Goal: Information Seeking & Learning: Understand process/instructions

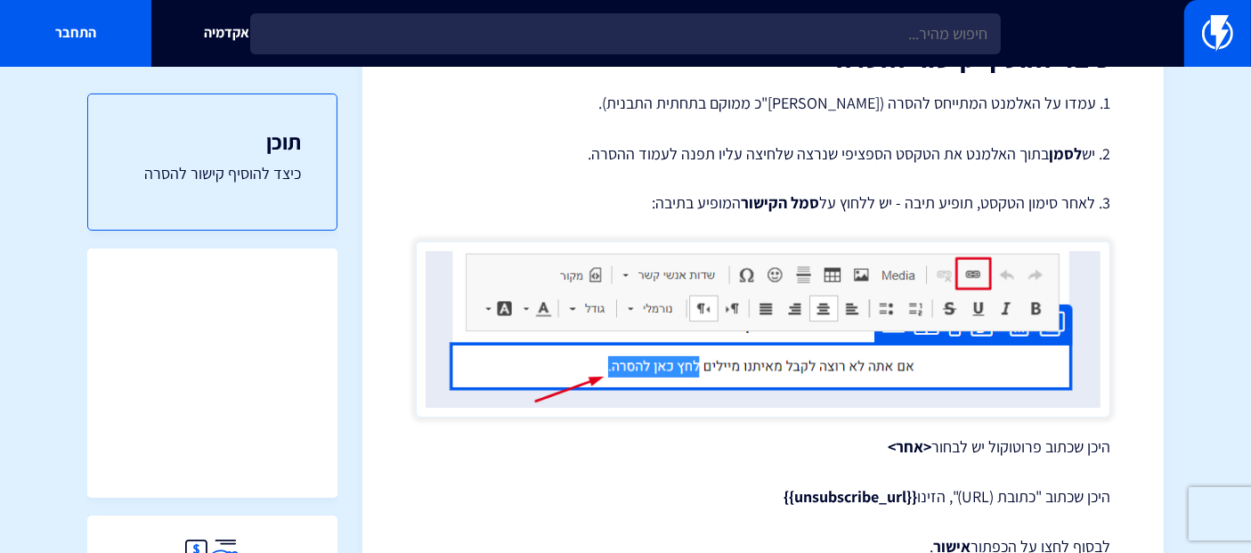
scroll to position [593, 0]
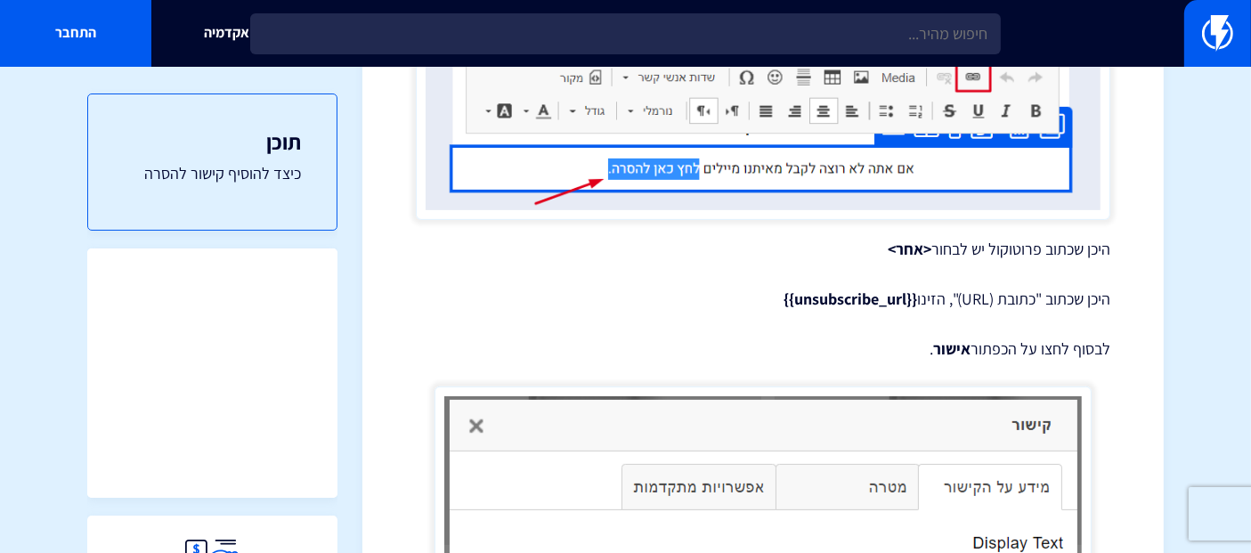
drag, startPoint x: 772, startPoint y: 289, endPoint x: 913, endPoint y: 298, distance: 141.0
click at [913, 298] on p "היכן שכתוב "כתובת (URL)", הזינו {{unsubscribe_url}}" at bounding box center [763, 299] width 695 height 23
copy strong "{{unsubscribe_url}}"
click at [865, 339] on p "לבסוף לחצו על הכפתור אישור ." at bounding box center [763, 348] width 695 height 23
drag, startPoint x: 767, startPoint y: 304, endPoint x: 908, endPoint y: 304, distance: 141.6
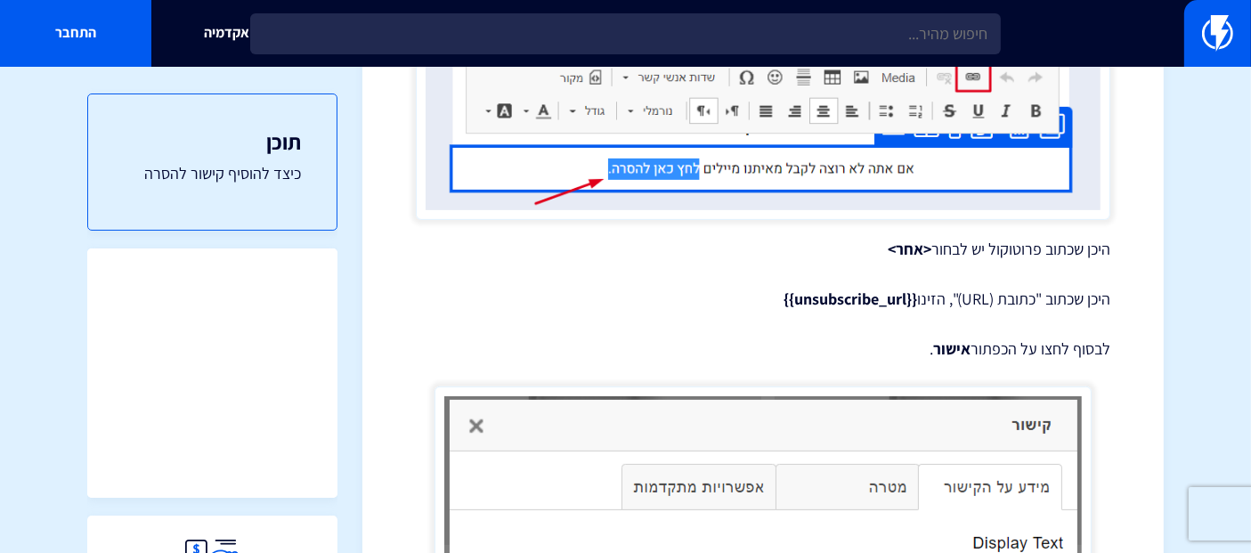
click at [908, 304] on p "היכן שכתוב "כתובת (URL)", הזינו {{unsubscribe_url}}" at bounding box center [763, 299] width 695 height 23
click at [908, 294] on strong "{{unsubscribe_url}}" at bounding box center [851, 299] width 134 height 20
drag, startPoint x: 911, startPoint y: 296, endPoint x: 768, endPoint y: 297, distance: 142.5
click at [768, 297] on p "היכן שכתוב "כתובת (URL)", הזינו {{unsubscribe_url}}" at bounding box center [763, 299] width 695 height 23
copy strong "{{unsubscribe_url}}"
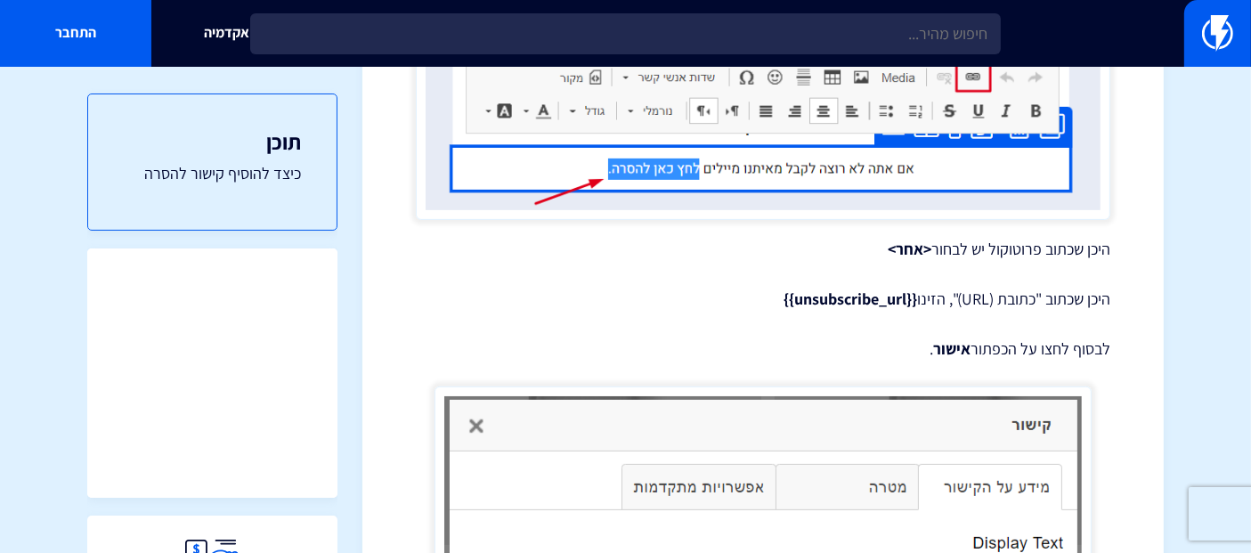
click at [817, 330] on div "הוספת קישור להסרה בדואר אלקטרוני כדי לעמוד בחוקי שיווק בדוא"ל, חובה לכלול בכל מ…" at bounding box center [763, 418] width 695 height 1648
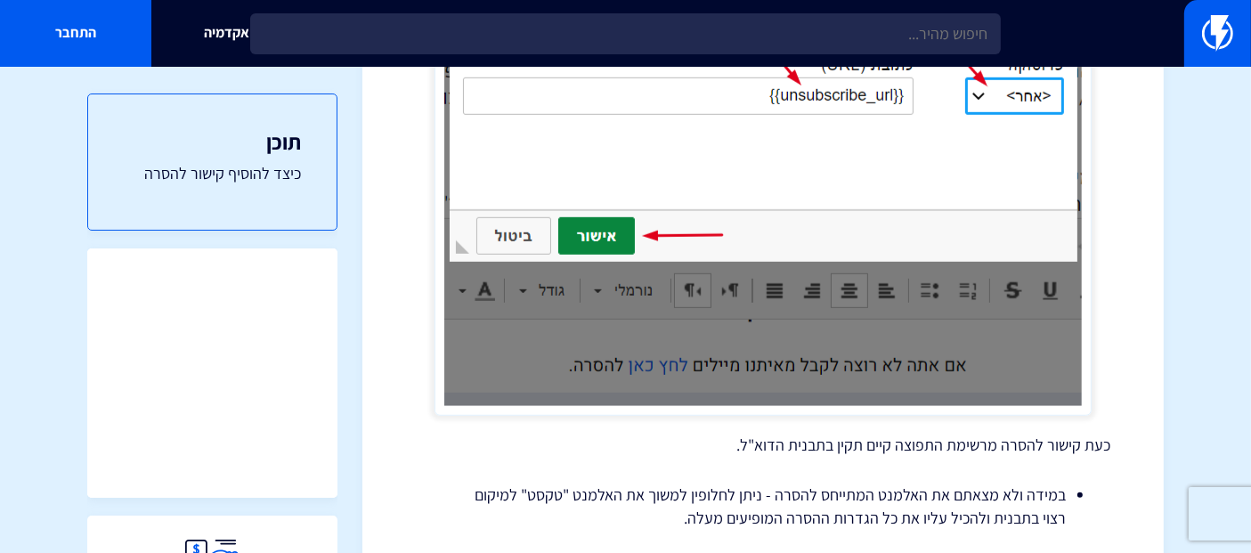
scroll to position [1286, 0]
